Goal: Navigation & Orientation: Find specific page/section

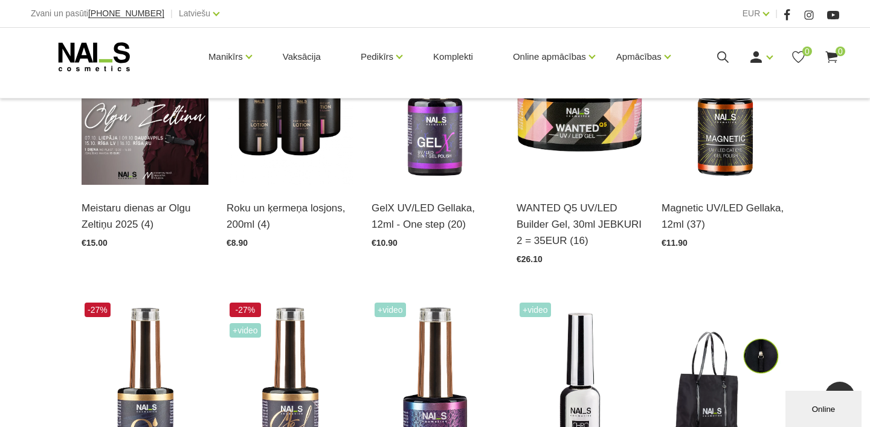
scroll to position [388, 0]
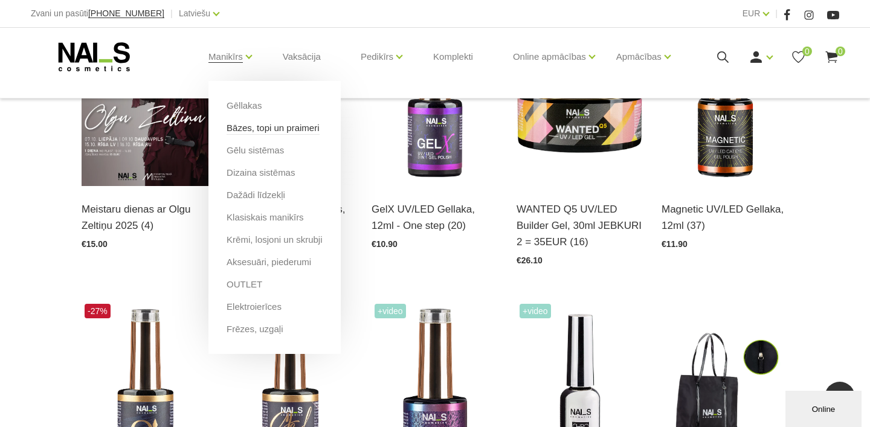
click at [296, 127] on link "Bāzes, topi un praimeri" at bounding box center [273, 127] width 92 height 13
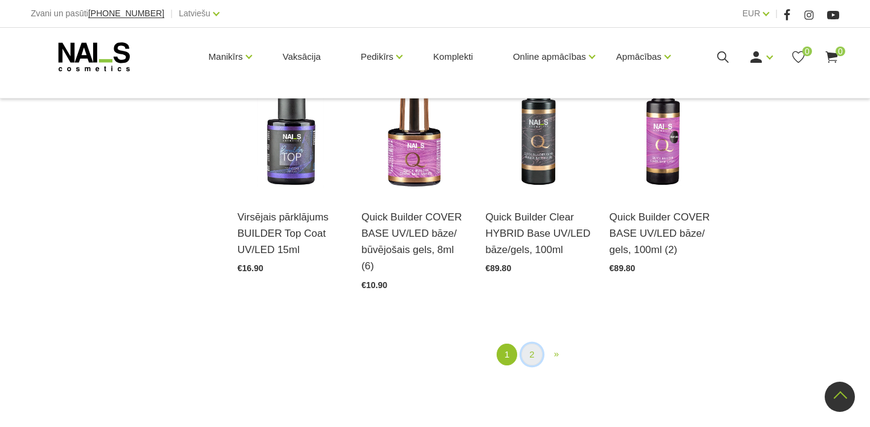
click at [533, 356] on link "2" at bounding box center [531, 355] width 21 height 22
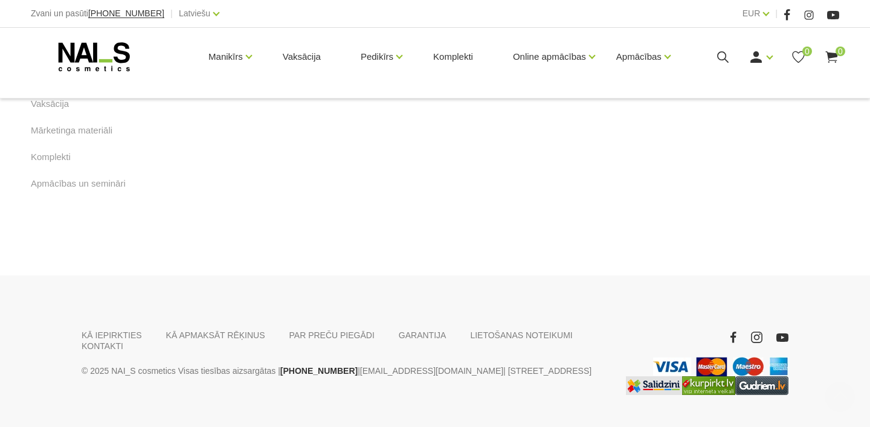
scroll to position [824, 0]
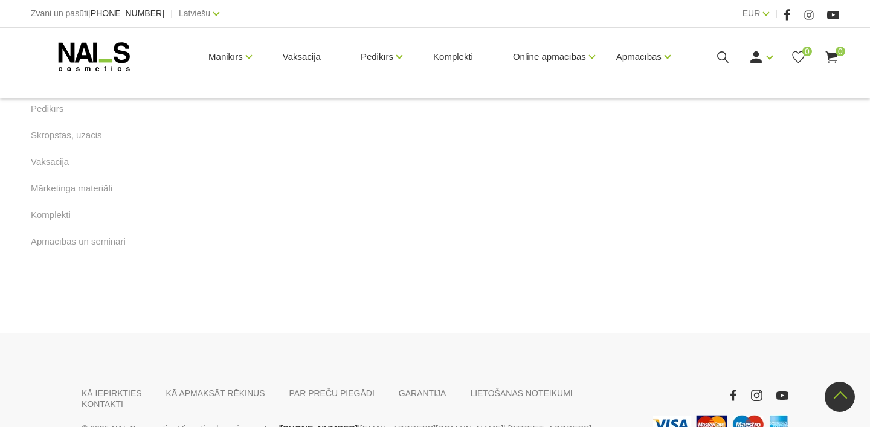
click at [530, 69] on link "1" at bounding box center [530, 58] width 21 height 22
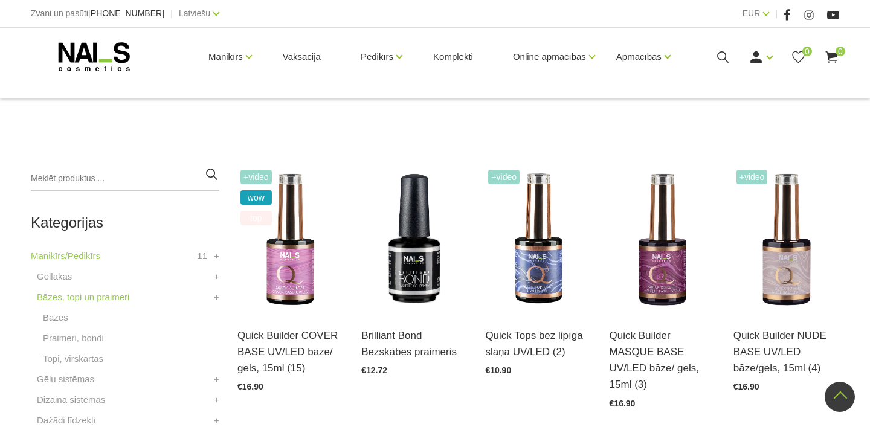
scroll to position [181, 0]
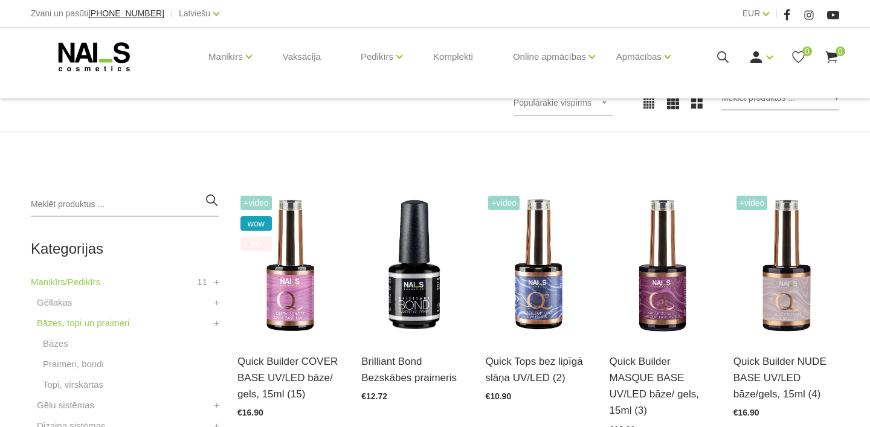
click at [85, 72] on icon at bounding box center [94, 57] width 127 height 30
